Goal: Task Accomplishment & Management: Manage account settings

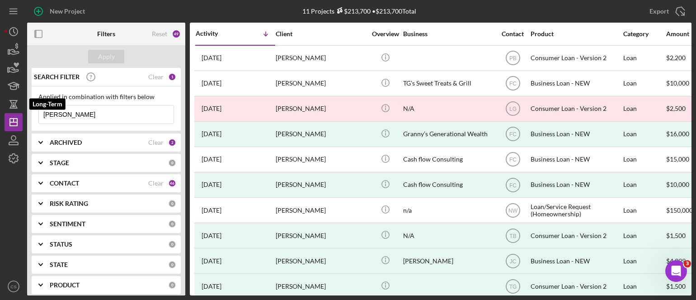
drag, startPoint x: 64, startPoint y: 113, endPoint x: 3, endPoint y: 108, distance: 61.3
click at [3, 108] on div "New Project 11 Projects $213,700 • $213,700 Total [PERSON_NAME] Export Icon/Exp…" at bounding box center [348, 150] width 696 height 300
click at [115, 58] on button "Apply" at bounding box center [106, 57] width 36 height 14
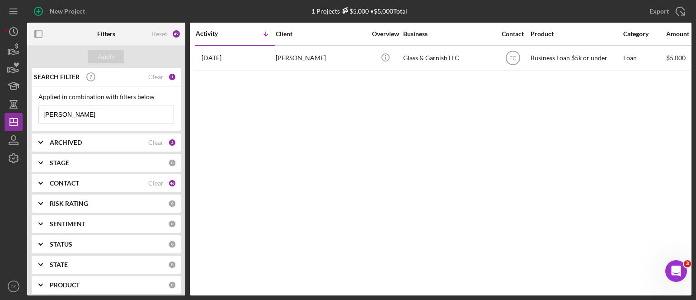
drag, startPoint x: 71, startPoint y: 111, endPoint x: 3, endPoint y: 97, distance: 69.1
click at [3, 97] on div "New Project 1 Projects $5,000 • $5,000 Total [PERSON_NAME] Export Icon/Export F…" at bounding box center [348, 150] width 696 height 300
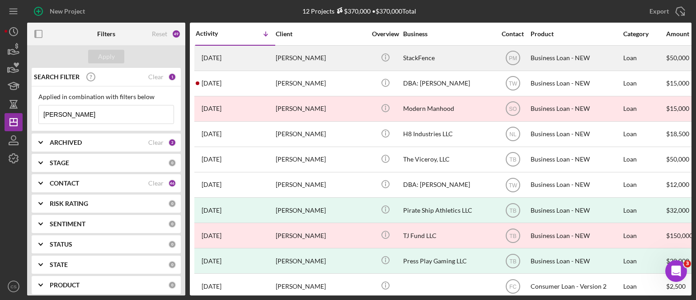
type input "[PERSON_NAME]"
click at [204, 56] on time "[DATE]" at bounding box center [212, 57] width 20 height 7
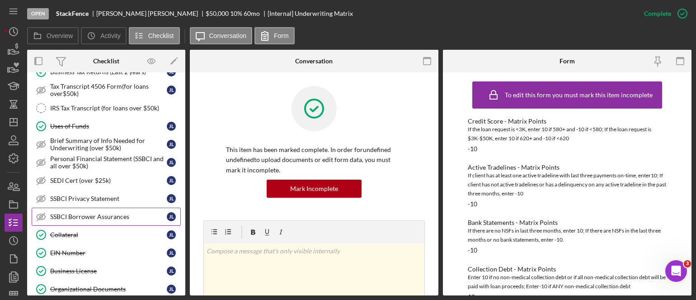
scroll to position [19, 0]
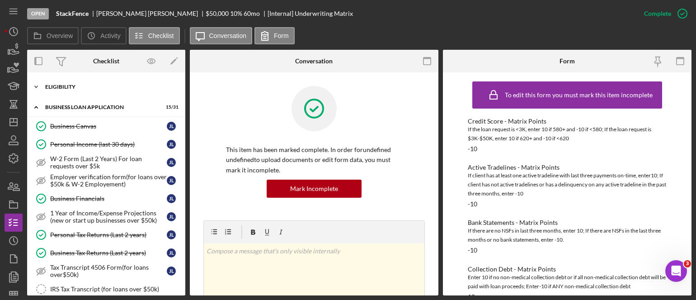
click at [34, 85] on icon "Icon/Expander" at bounding box center [36, 87] width 18 height 18
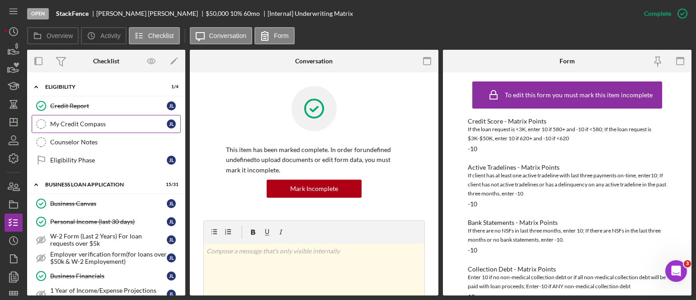
click at [57, 119] on link "My Credit Compass My Credit Compass [PERSON_NAME]" at bounding box center [106, 124] width 149 height 18
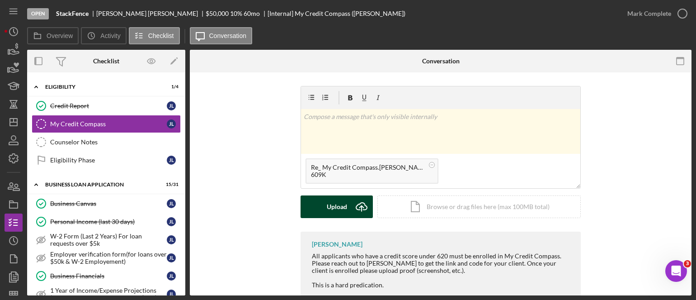
click at [360, 205] on icon "Icon/Upload" at bounding box center [361, 206] width 23 height 23
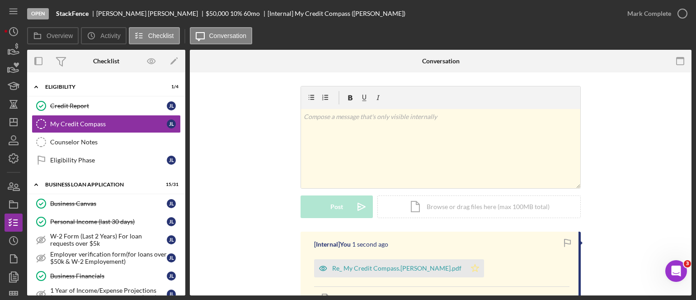
click at [471, 267] on polygon "button" at bounding box center [475, 267] width 8 height 7
click at [680, 12] on icon "button" at bounding box center [682, 13] width 23 height 23
